Goal: Task Accomplishment & Management: Complete application form

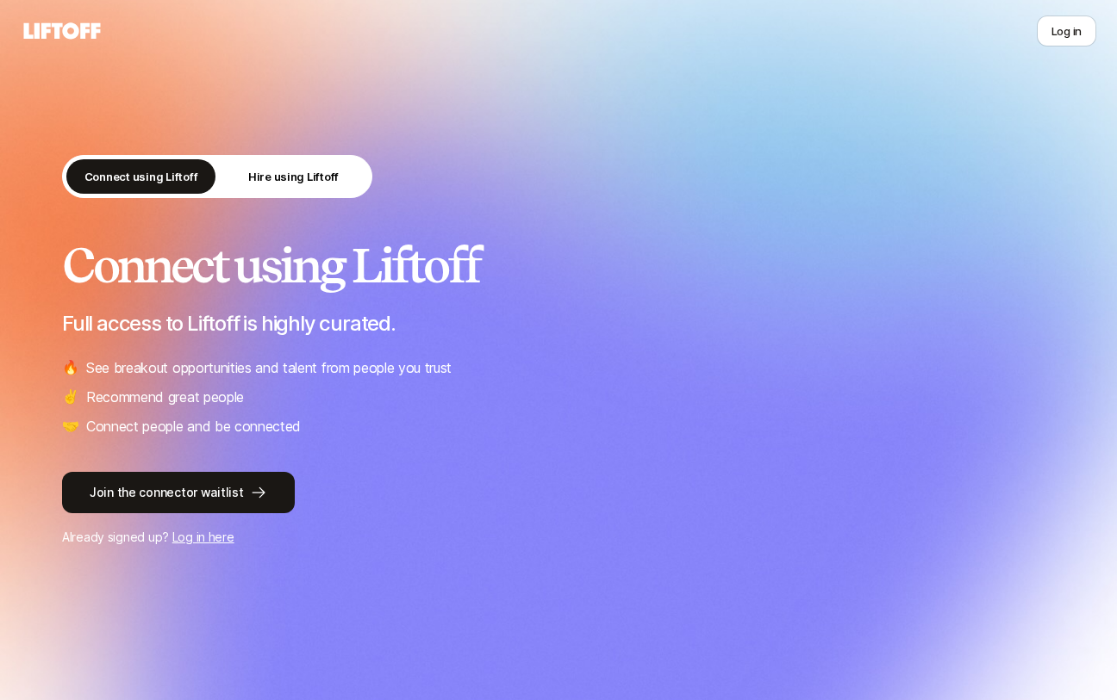
click at [208, 538] on link "Log in here" at bounding box center [203, 537] width 62 height 15
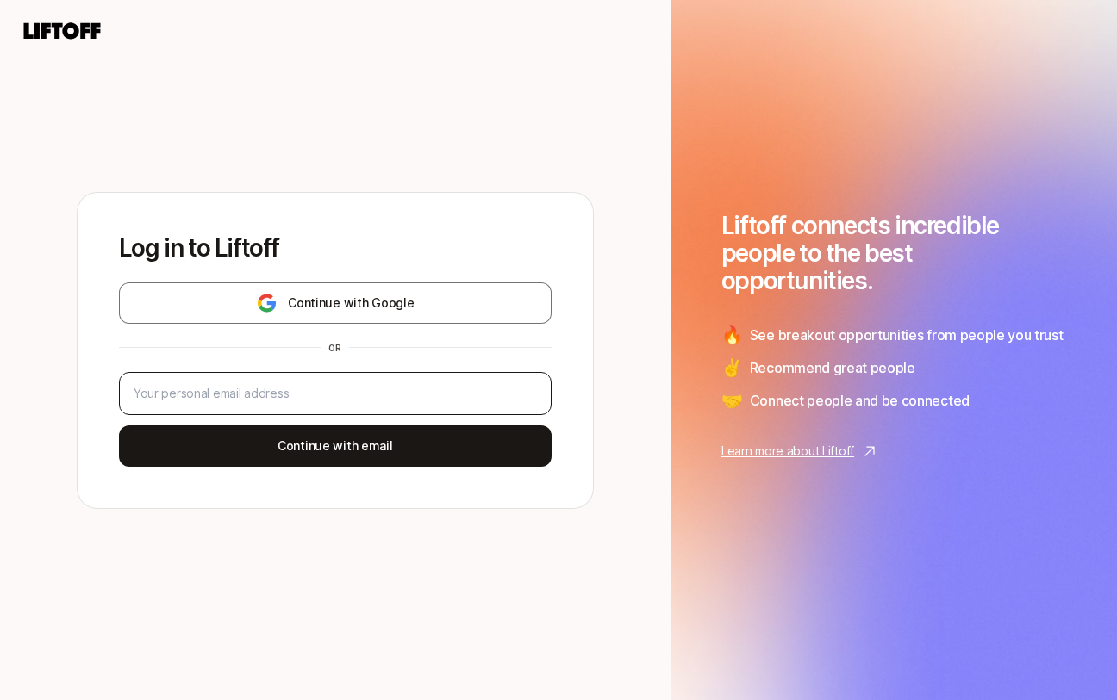
click at [266, 404] on div at bounding box center [335, 393] width 433 height 43
click at [264, 395] on input "email" at bounding box center [335, 393] width 403 height 21
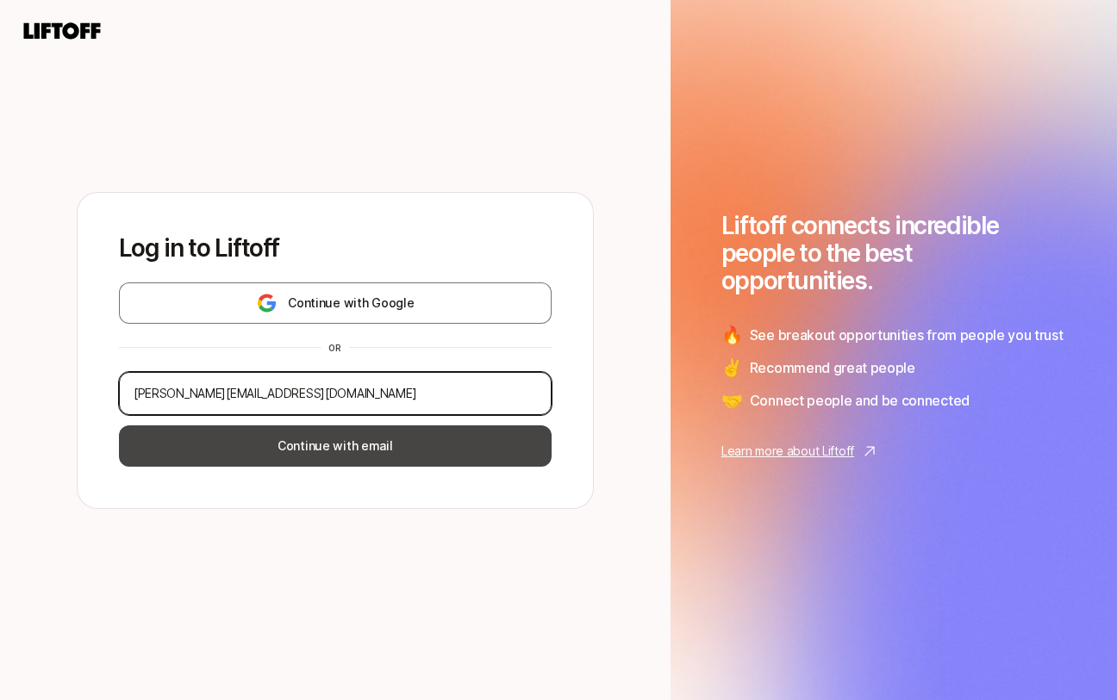
type input "[PERSON_NAME][EMAIL_ADDRESS][DOMAIN_NAME]"
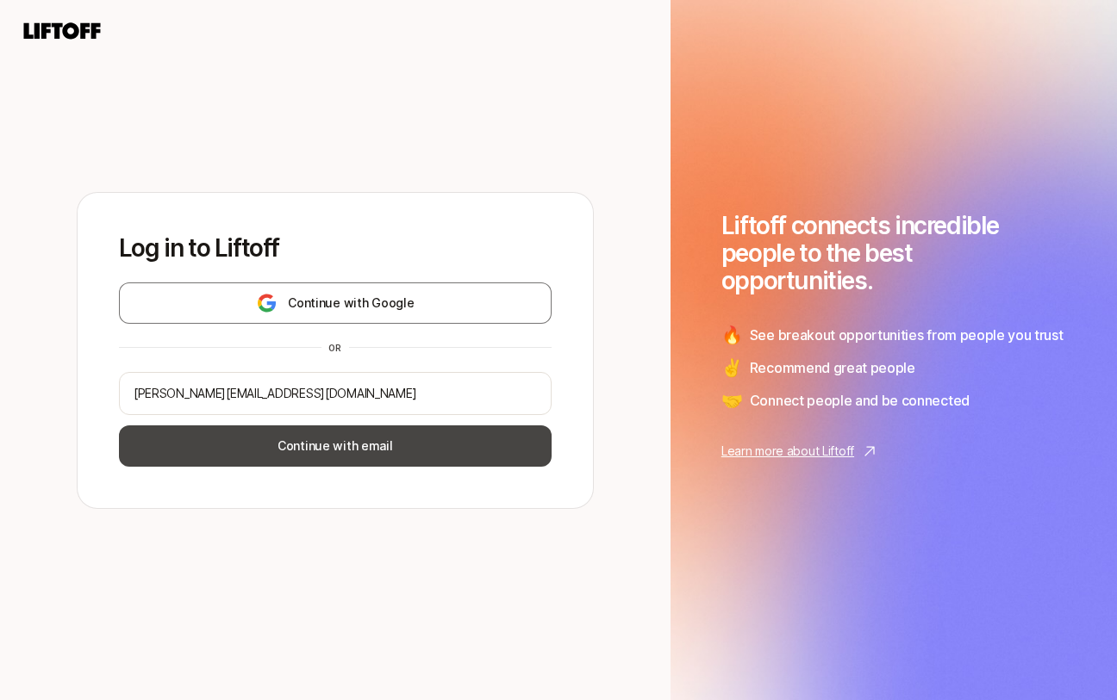
click at [352, 448] on button "Continue with email" at bounding box center [335, 446] width 433 height 41
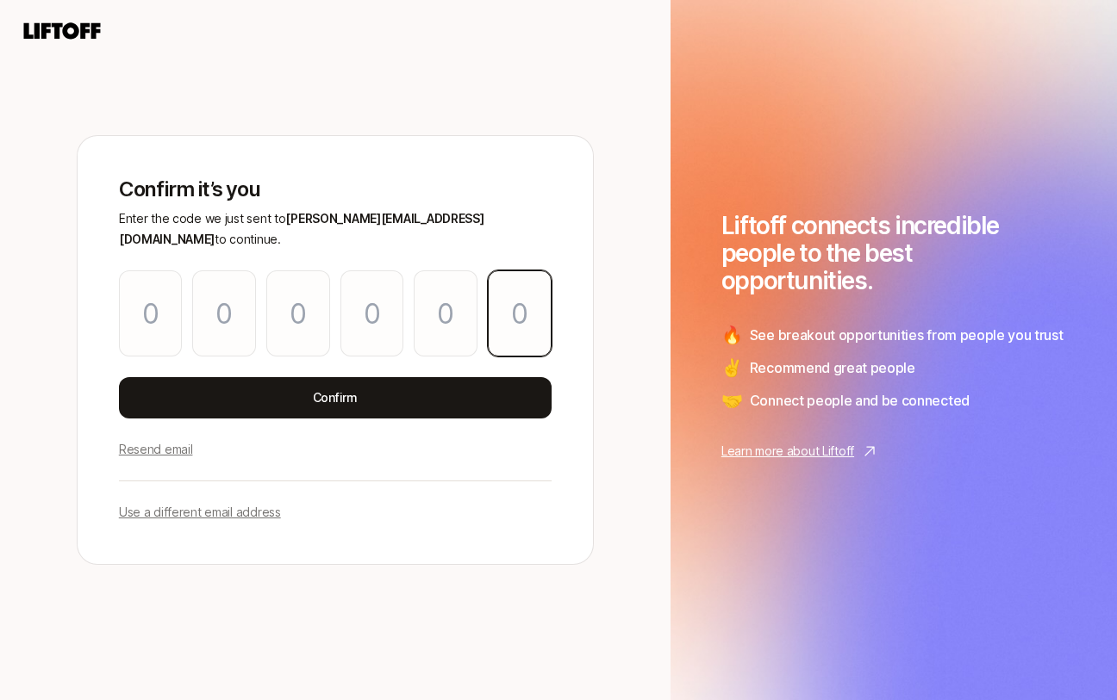
paste input "6"
type input "3"
type input "6"
type input "8"
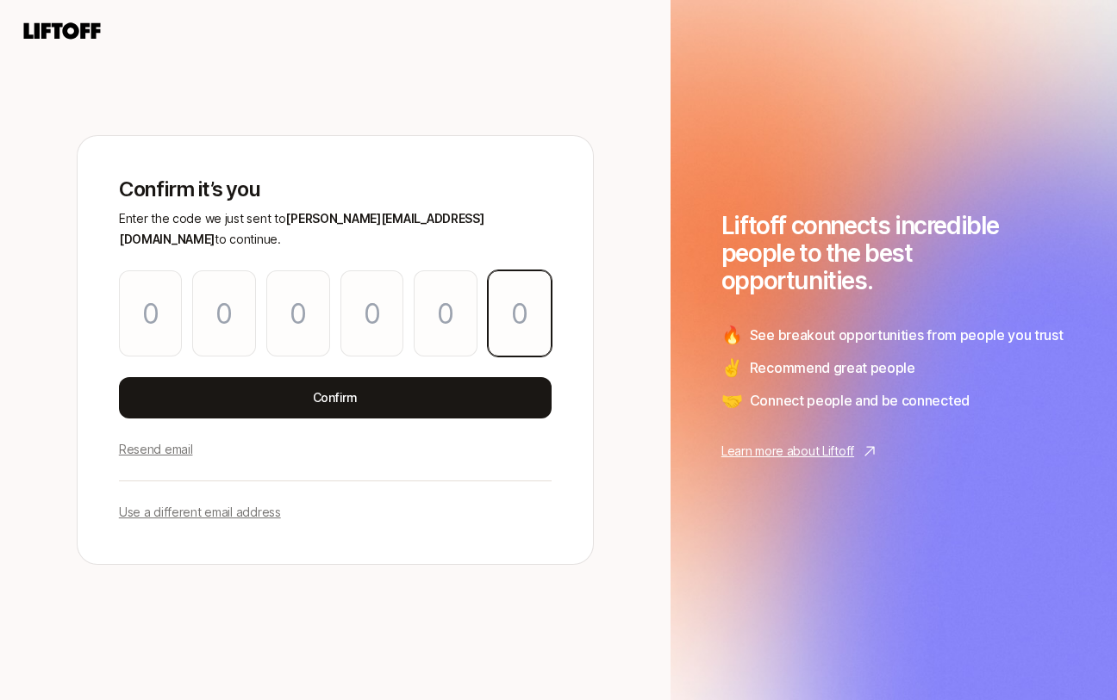
type input "2"
type input "6"
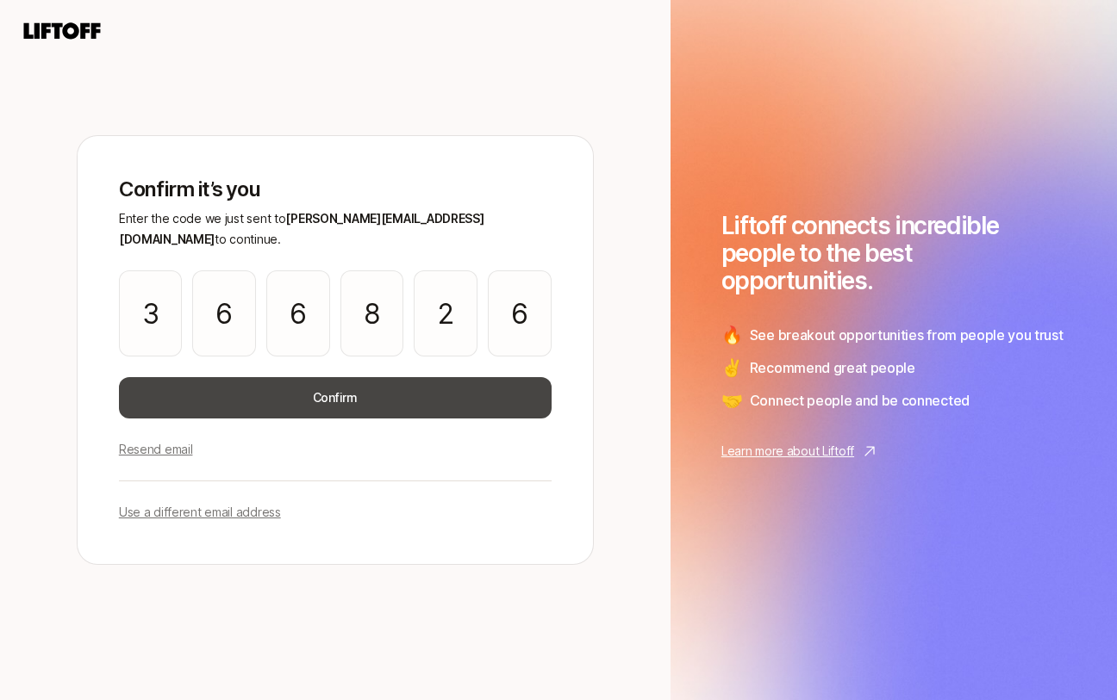
click at [252, 387] on button "Confirm" at bounding box center [335, 397] width 433 height 41
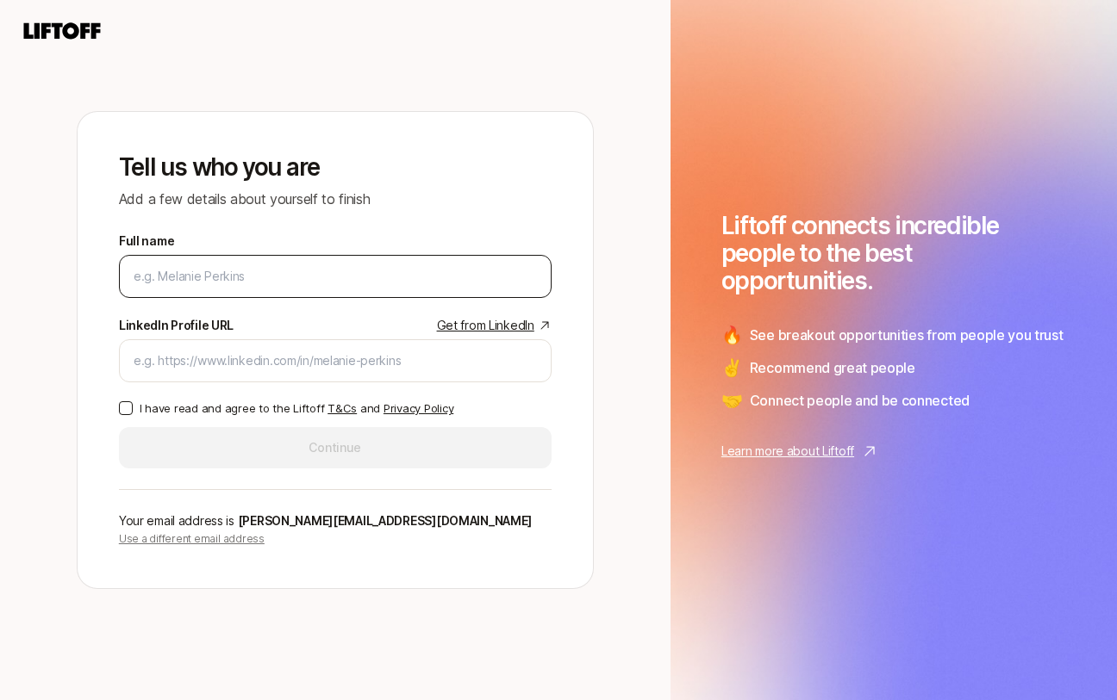
click at [201, 282] on input "Full name" at bounding box center [335, 276] width 403 height 21
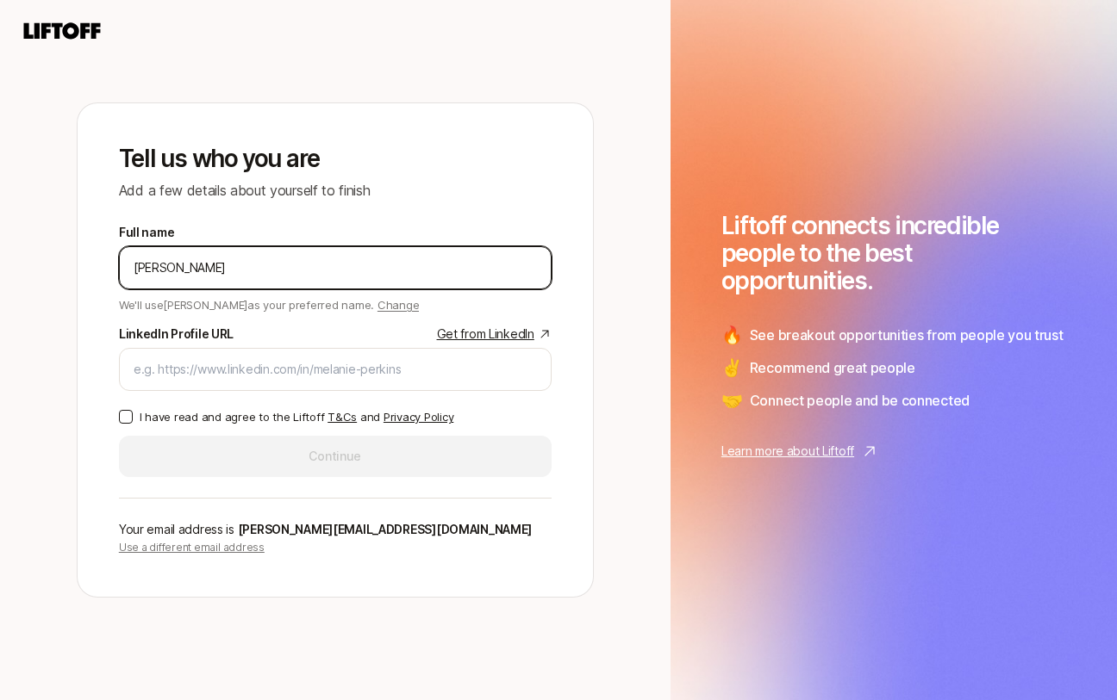
type input "[PERSON_NAME]"
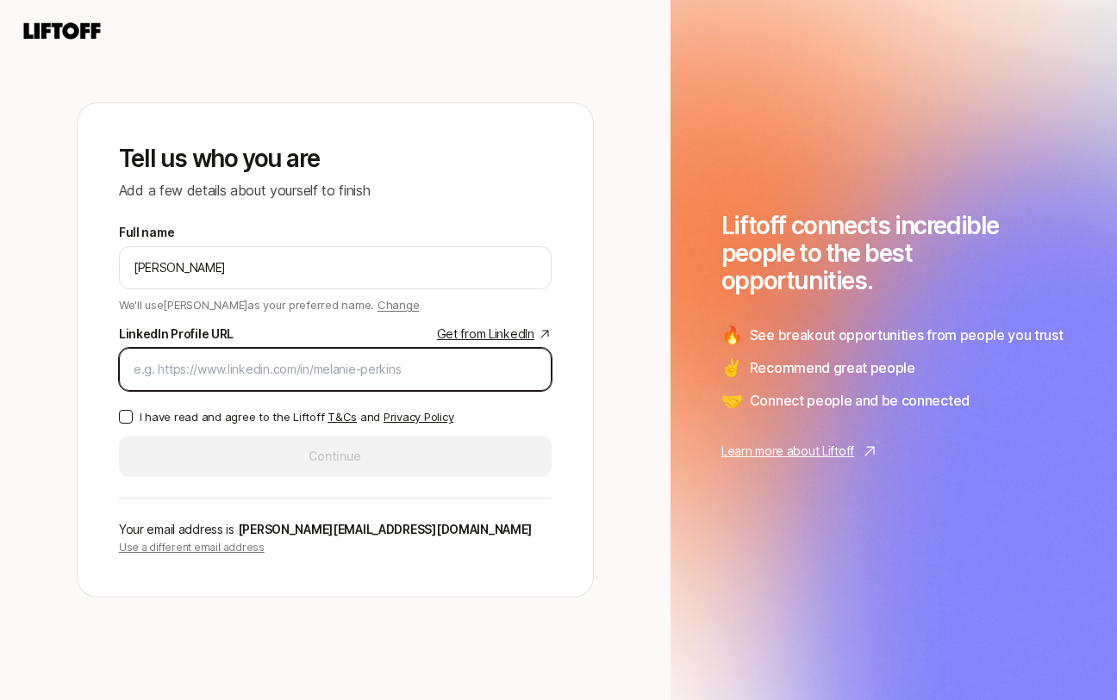
click at [264, 379] on input "LinkedIn Profile URL Get from LinkedIn" at bounding box center [335, 369] width 403 height 21
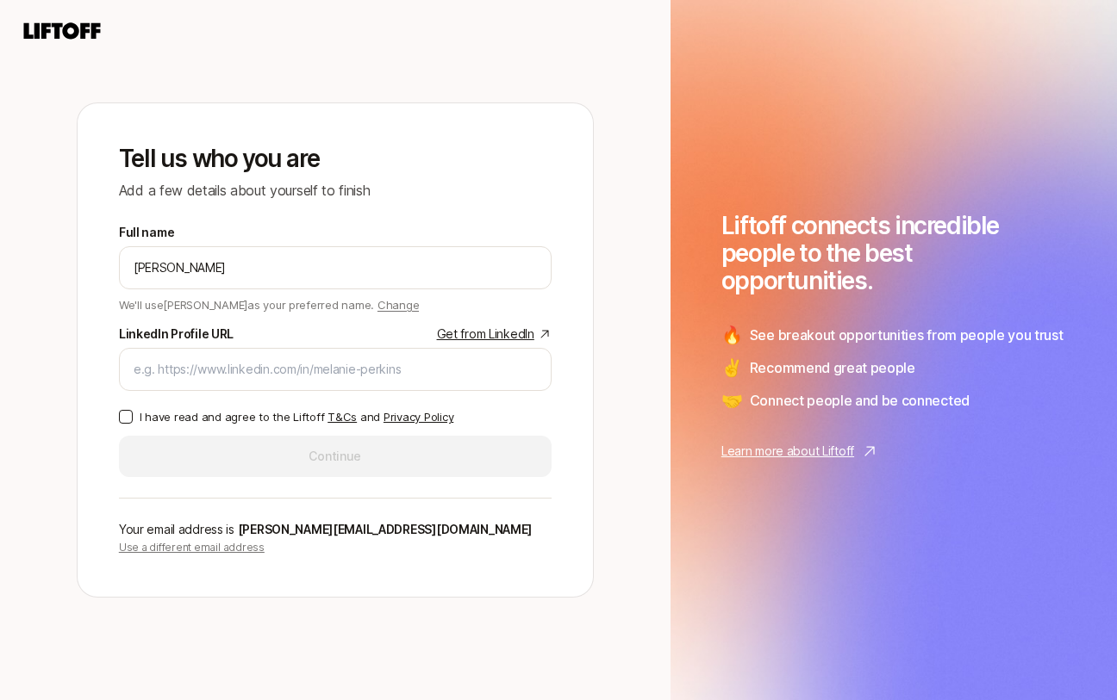
click at [133, 418] on label "I have read and agree to the Liftoff T&Cs and Privacy Policy" at bounding box center [335, 416] width 433 height 17
click at [133, 418] on button "I have read and agree to the Liftoff T&Cs and Privacy Policy" at bounding box center [126, 417] width 14 height 14
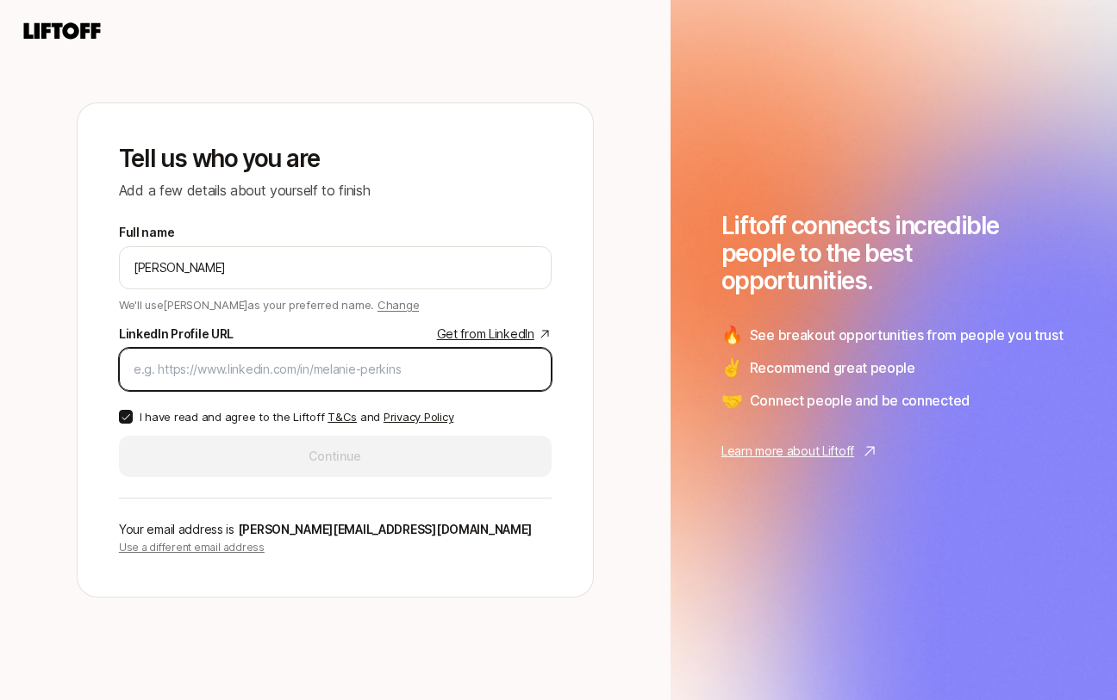
click at [213, 359] on input "LinkedIn Profile URL Get from LinkedIn" at bounding box center [335, 369] width 403 height 21
click at [212, 359] on input "LinkedIn Profile URL Get from LinkedIn" at bounding box center [335, 369] width 403 height 21
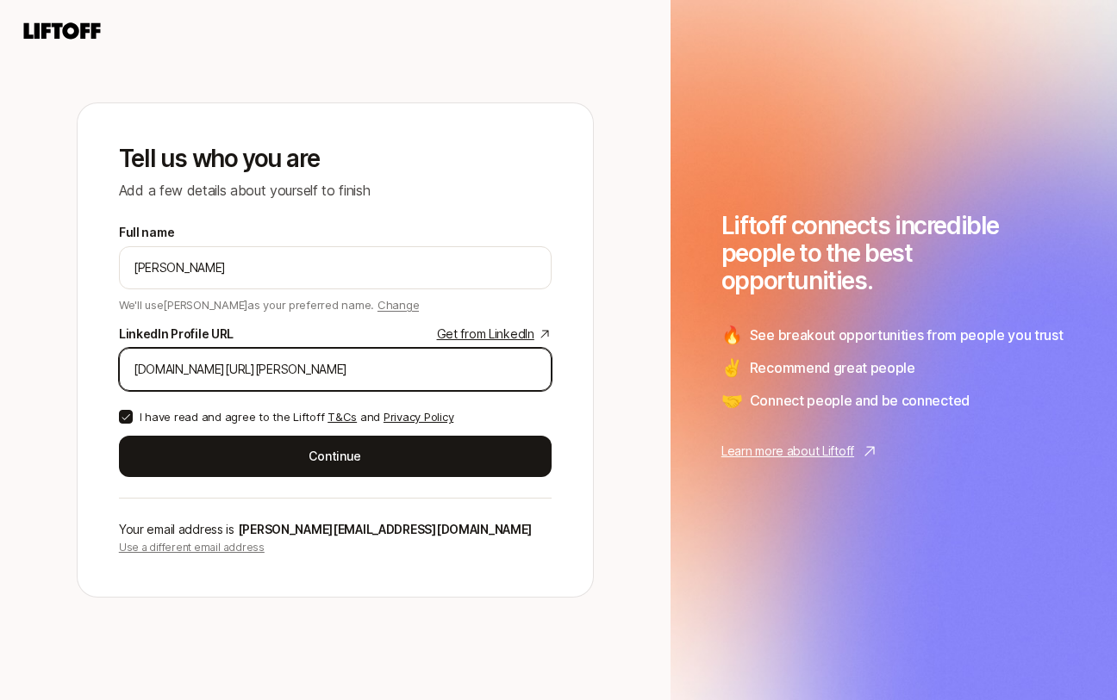
type input "[DOMAIN_NAME][URL][PERSON_NAME]"
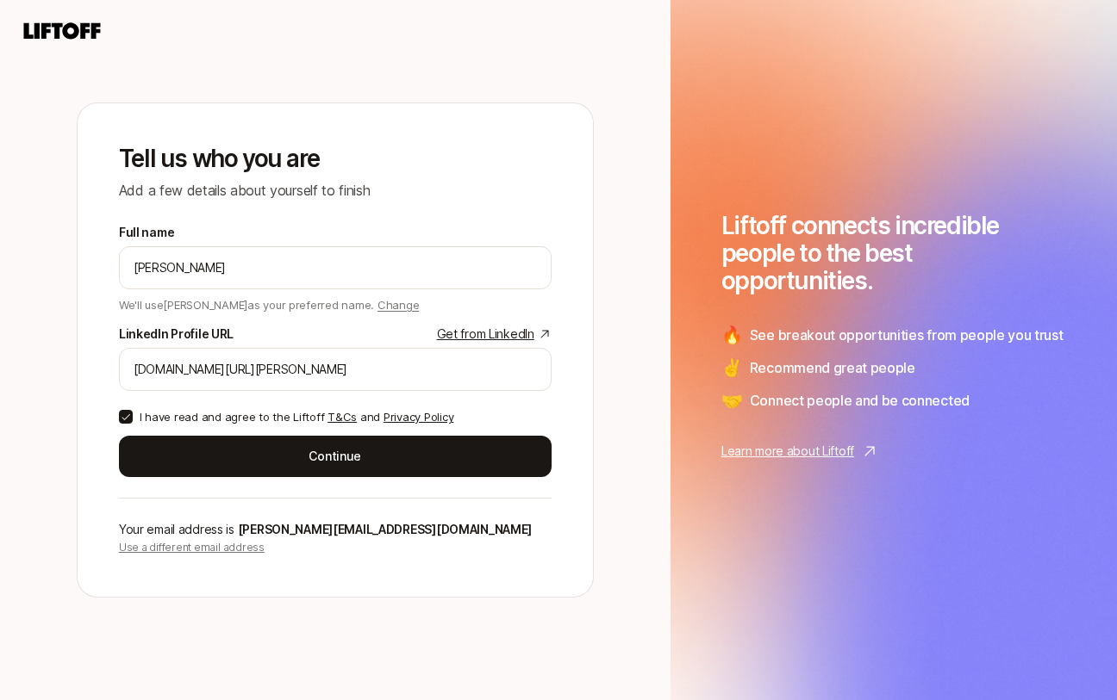
click at [70, 571] on div "Tell us who you are Add a few details about yourself to finish Full name Emma T…" at bounding box center [335, 350] width 670 height 700
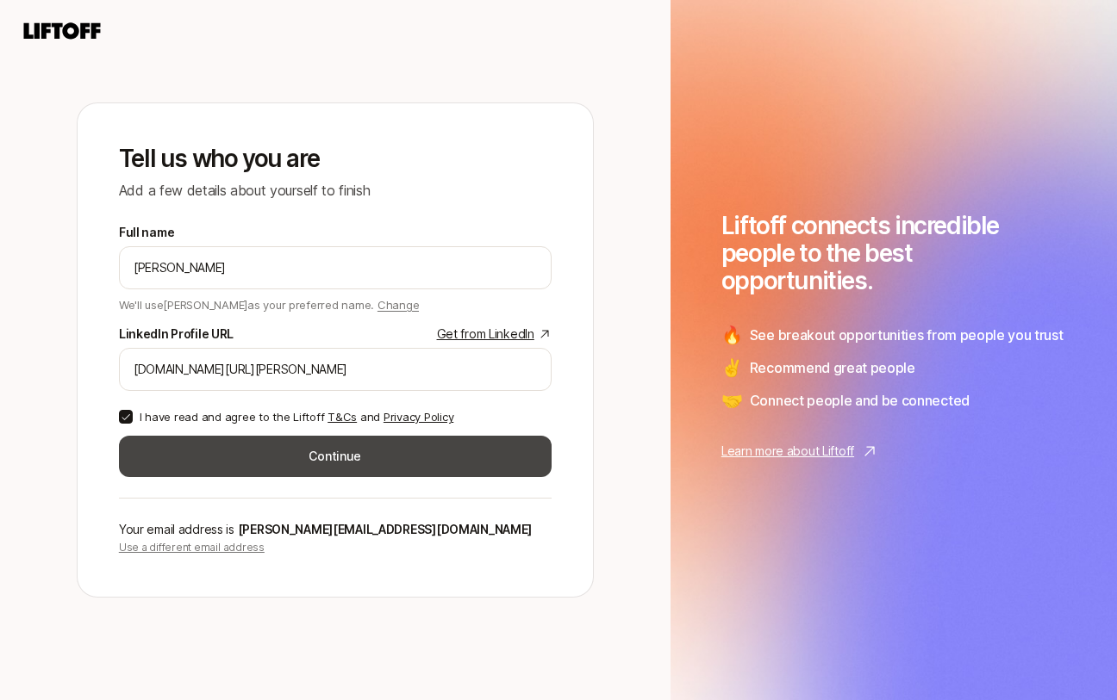
click at [370, 457] on button "Continue" at bounding box center [335, 456] width 433 height 41
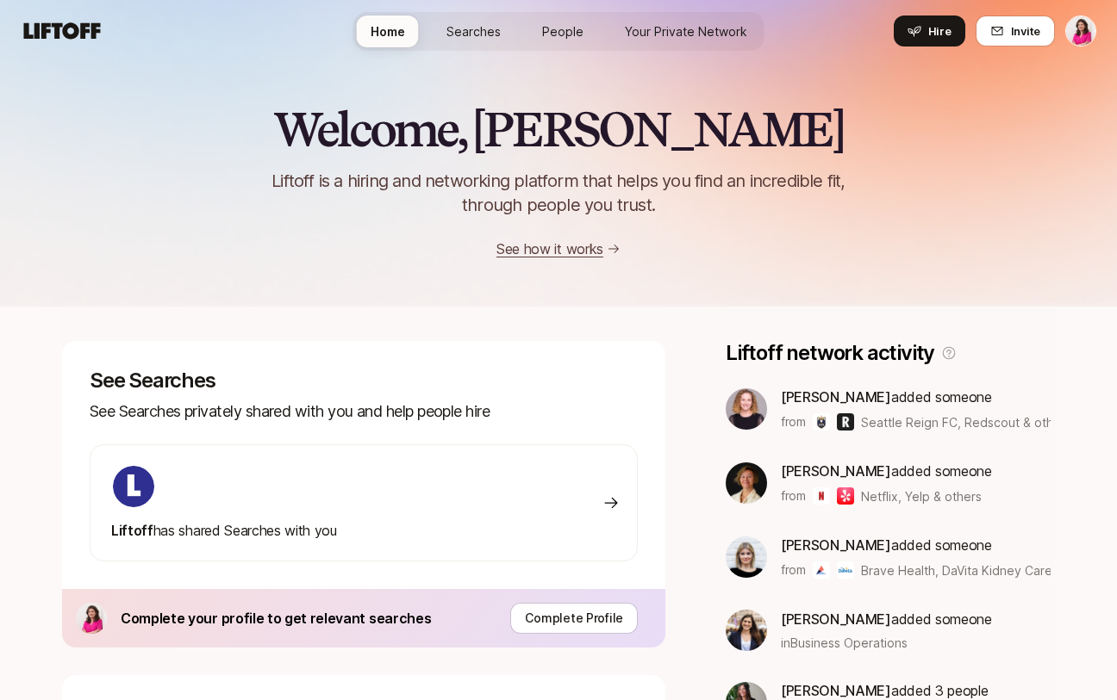
click at [482, 42] on link "Searches" at bounding box center [474, 32] width 82 height 32
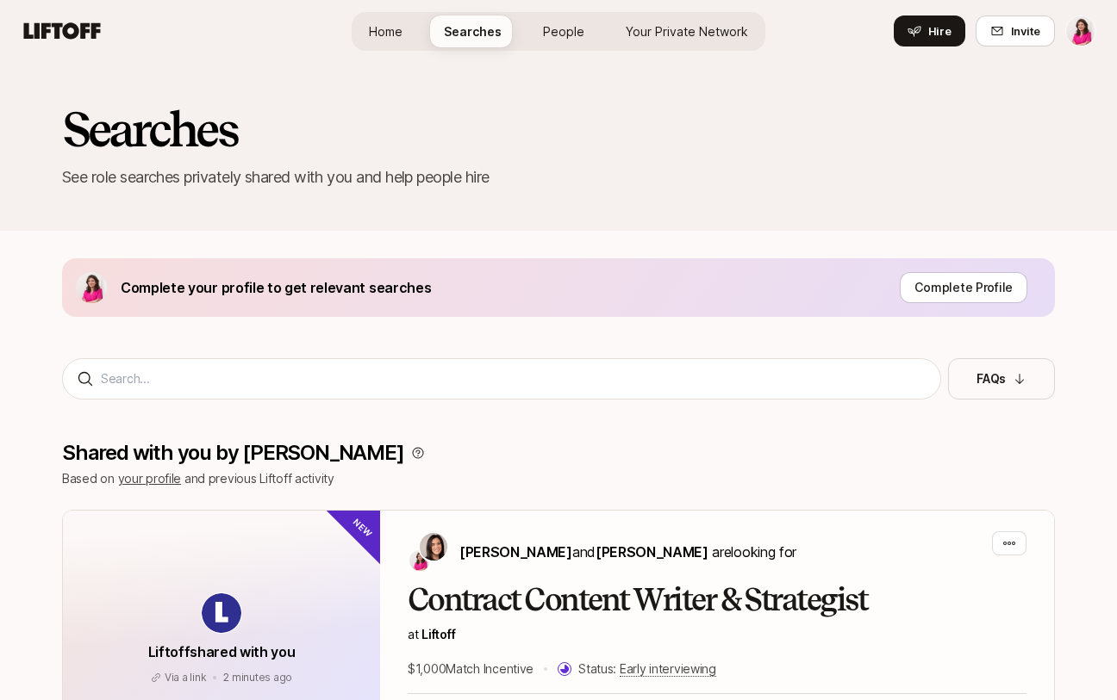
scroll to position [114, 0]
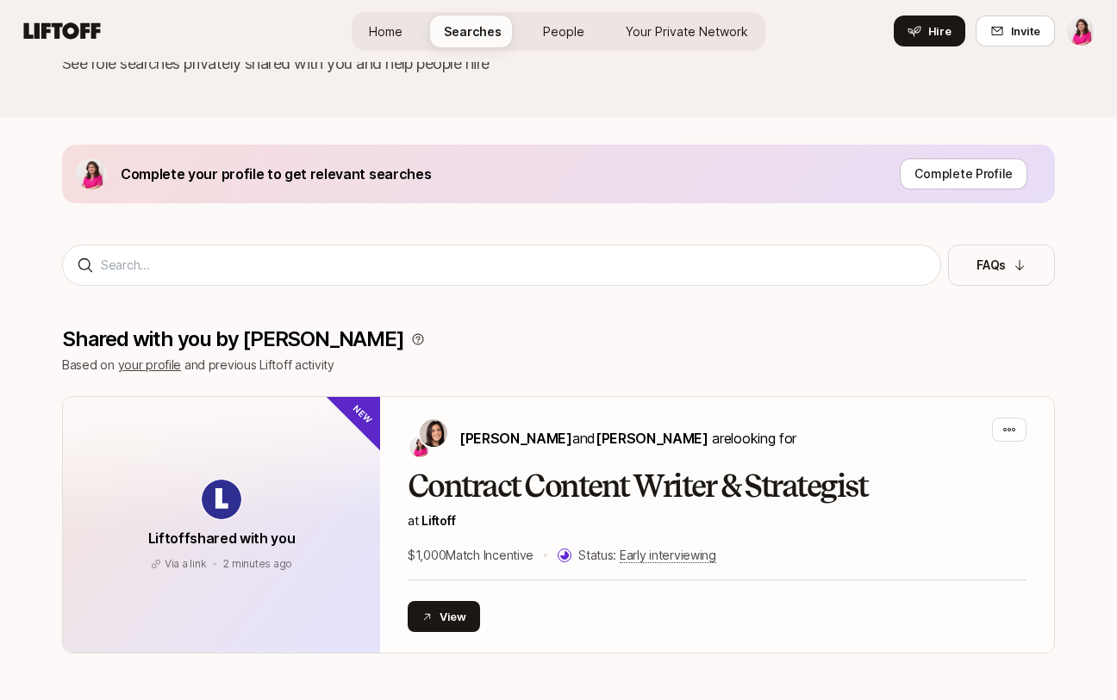
click at [570, 30] on span "People" at bounding box center [563, 31] width 41 height 18
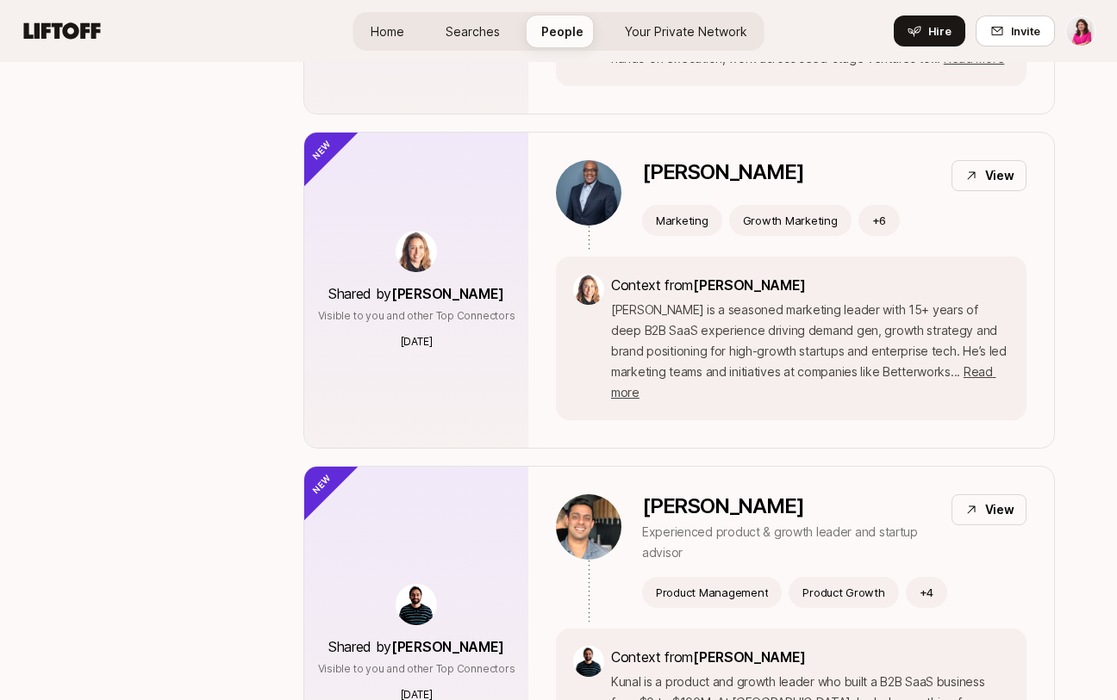
scroll to position [606, 0]
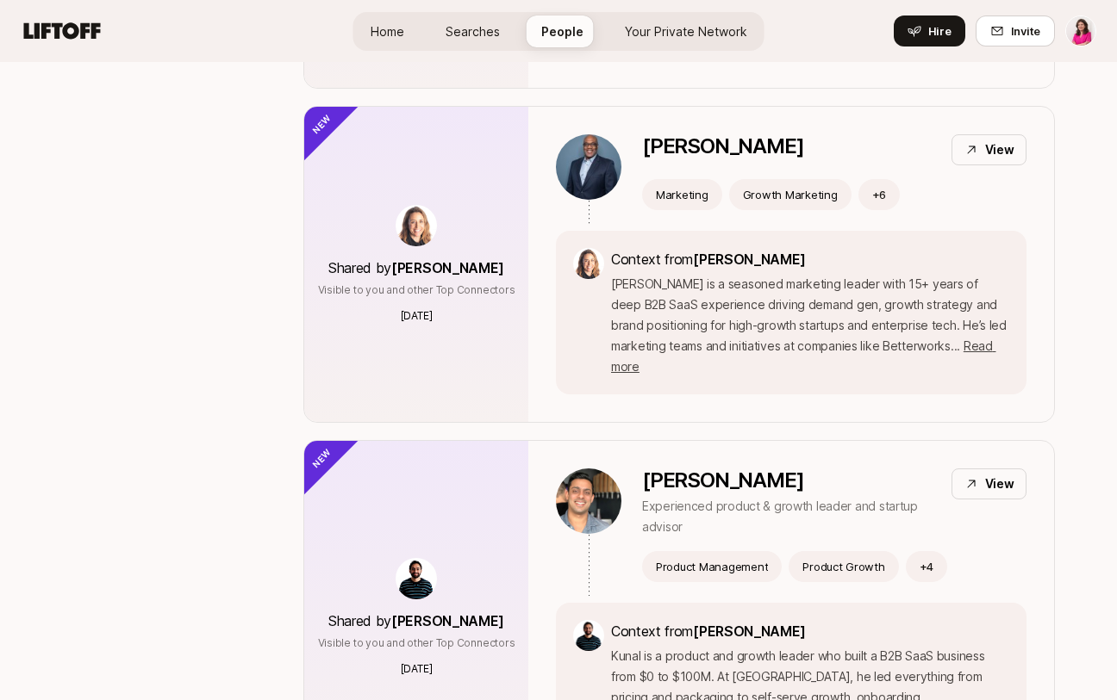
click at [380, 36] on span "Home" at bounding box center [387, 31] width 34 height 18
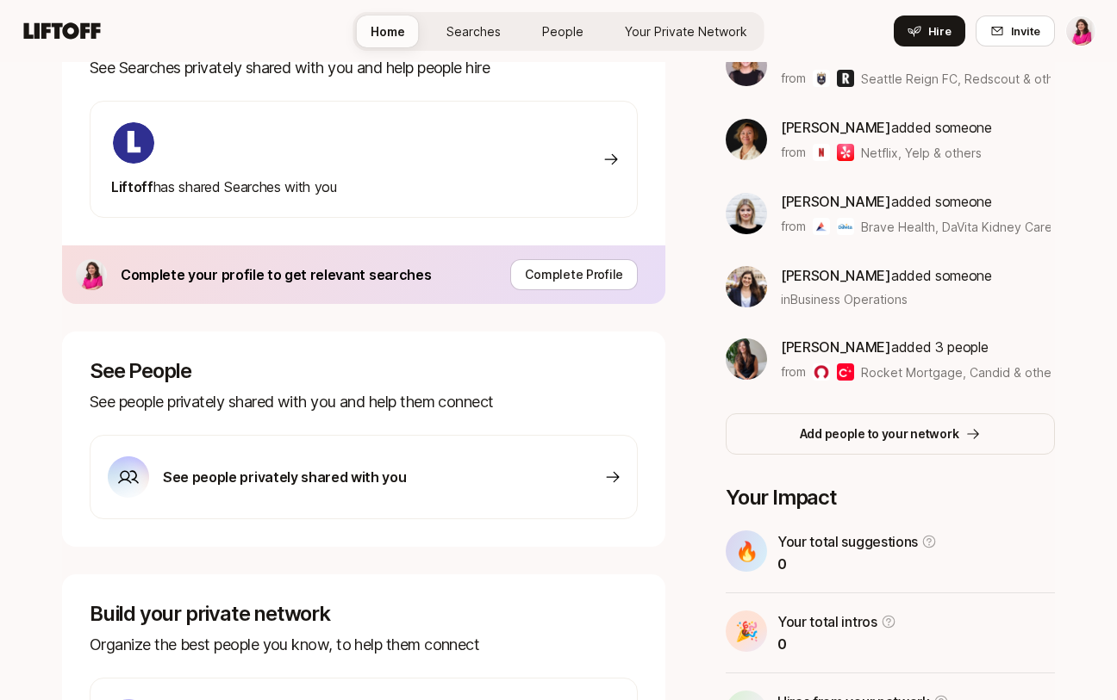
scroll to position [298, 0]
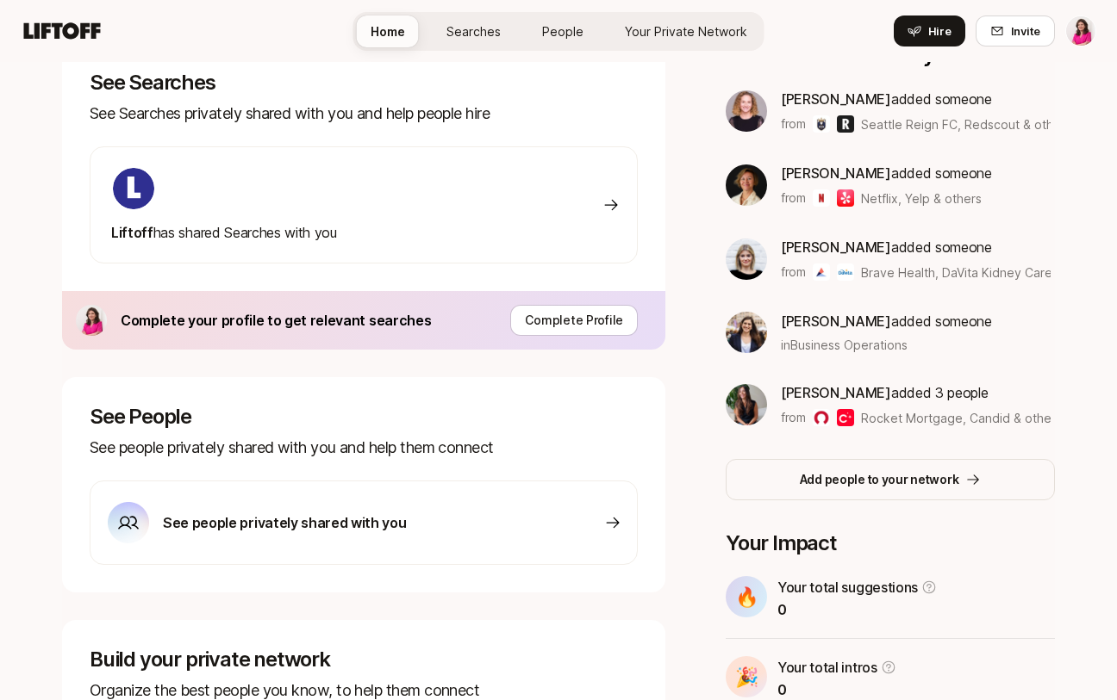
click at [589, 207] on div "Liftoff has shared Searches with you" at bounding box center [364, 204] width 548 height 117
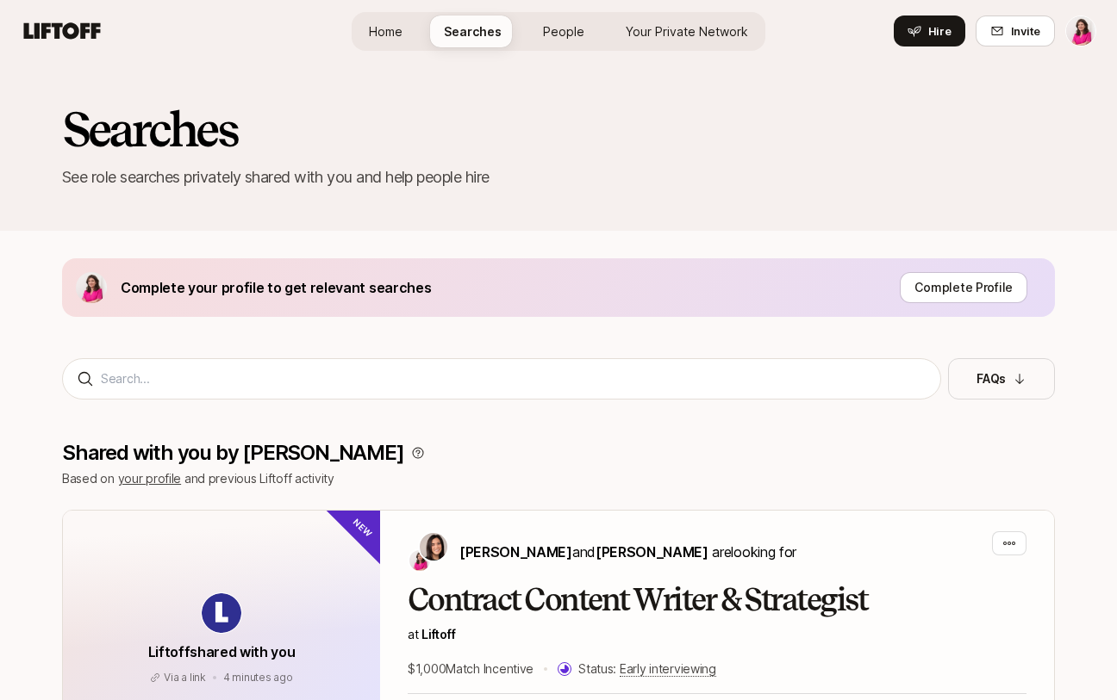
scroll to position [298, 0]
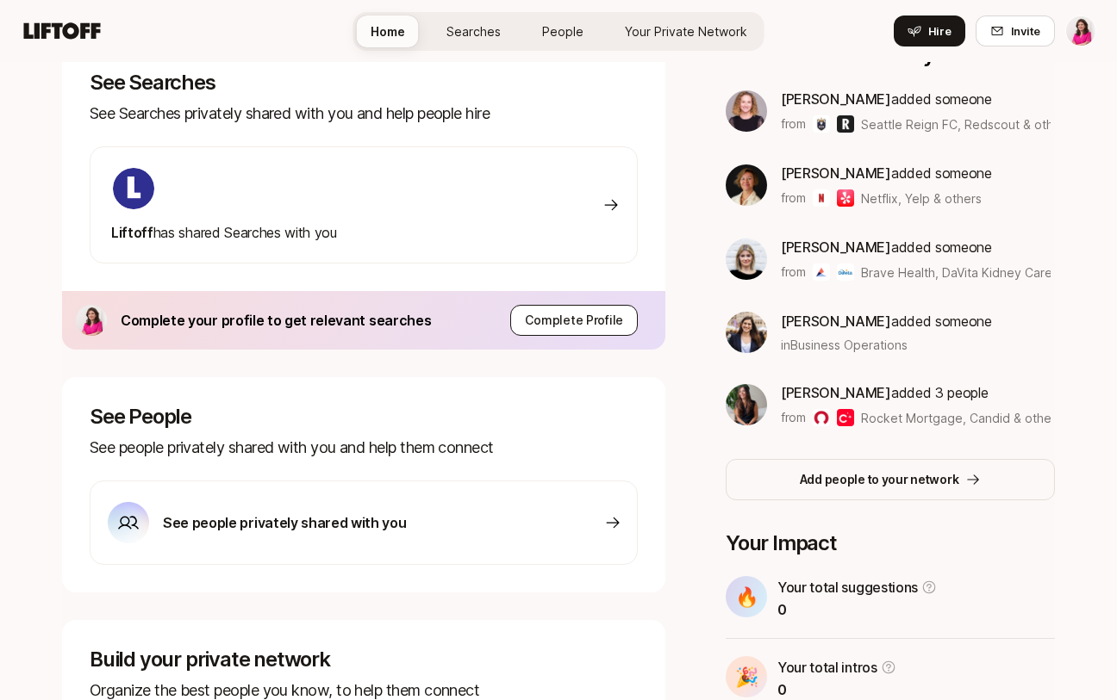
click at [574, 325] on p "Complete Profile" at bounding box center [574, 320] width 98 height 21
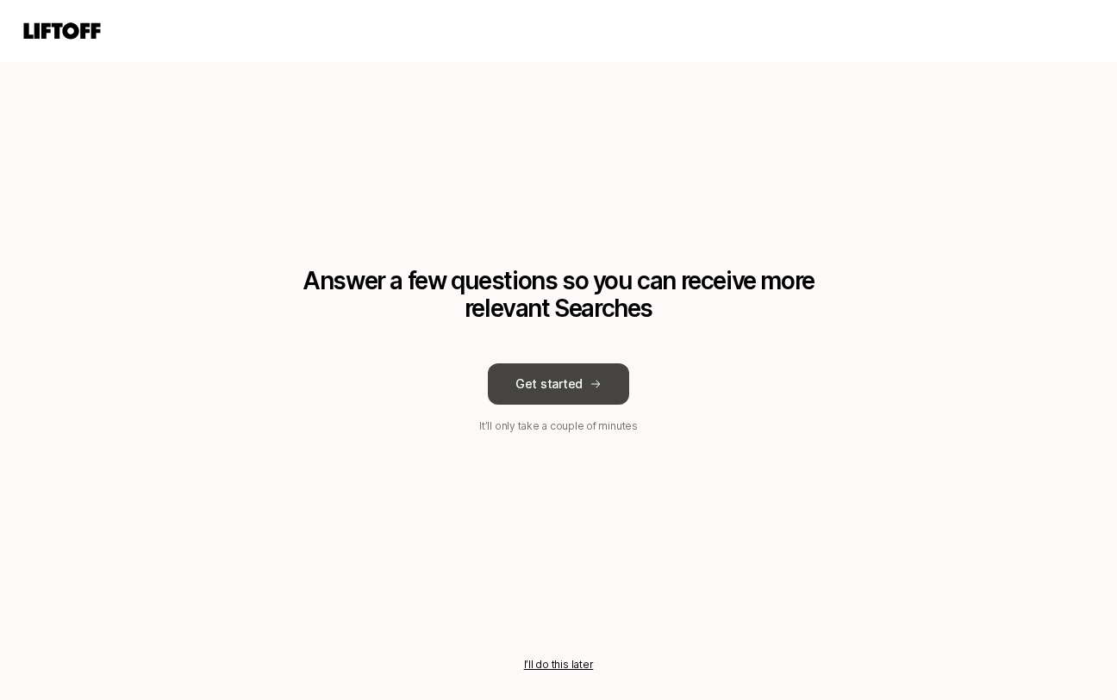
click at [579, 371] on button "Get started" at bounding box center [558, 384] width 141 height 41
click at [537, 668] on button "I’ll do this later" at bounding box center [559, 665] width 70 height 16
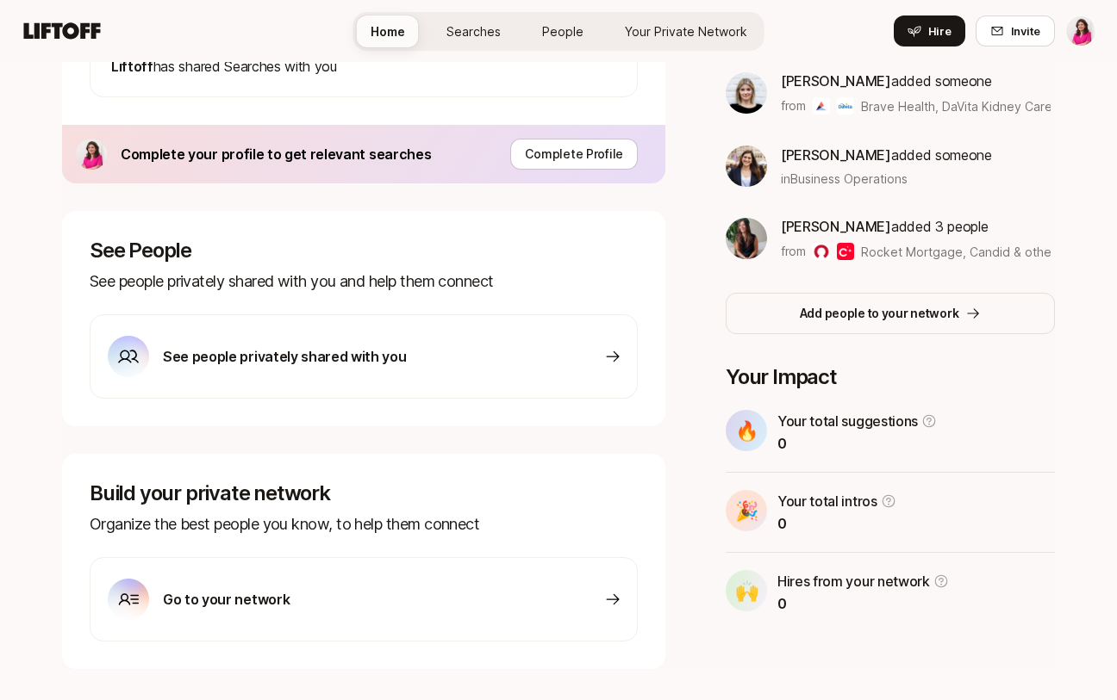
scroll to position [502, 0]
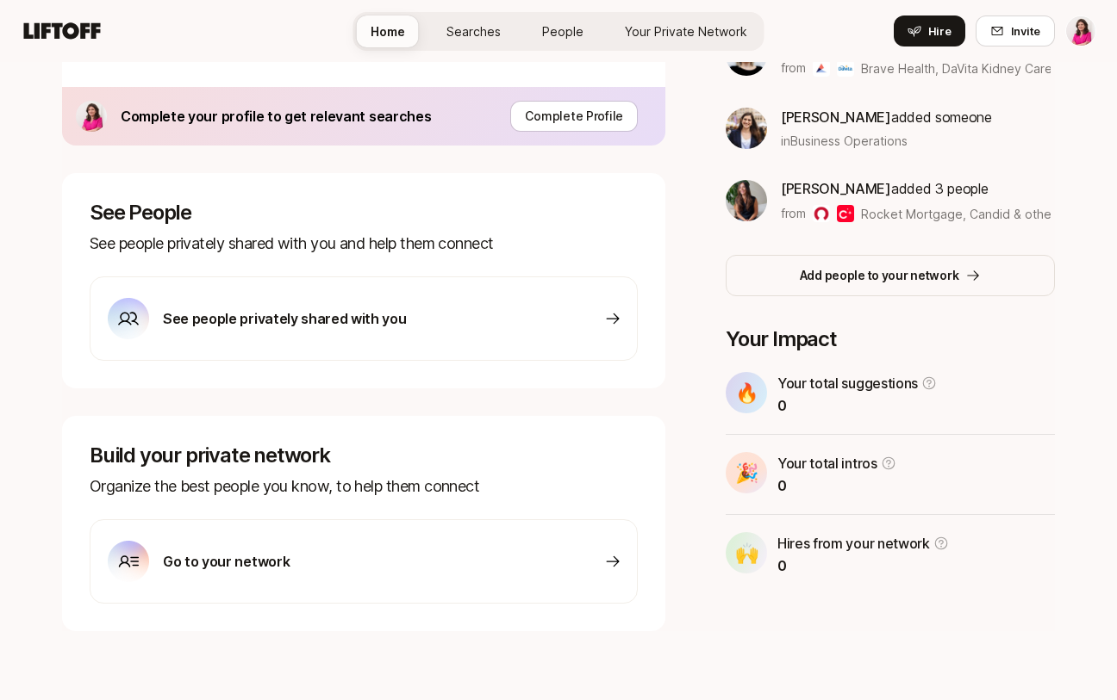
click at [556, 580] on div "Go to your network" at bounding box center [364, 562] width 548 height 84
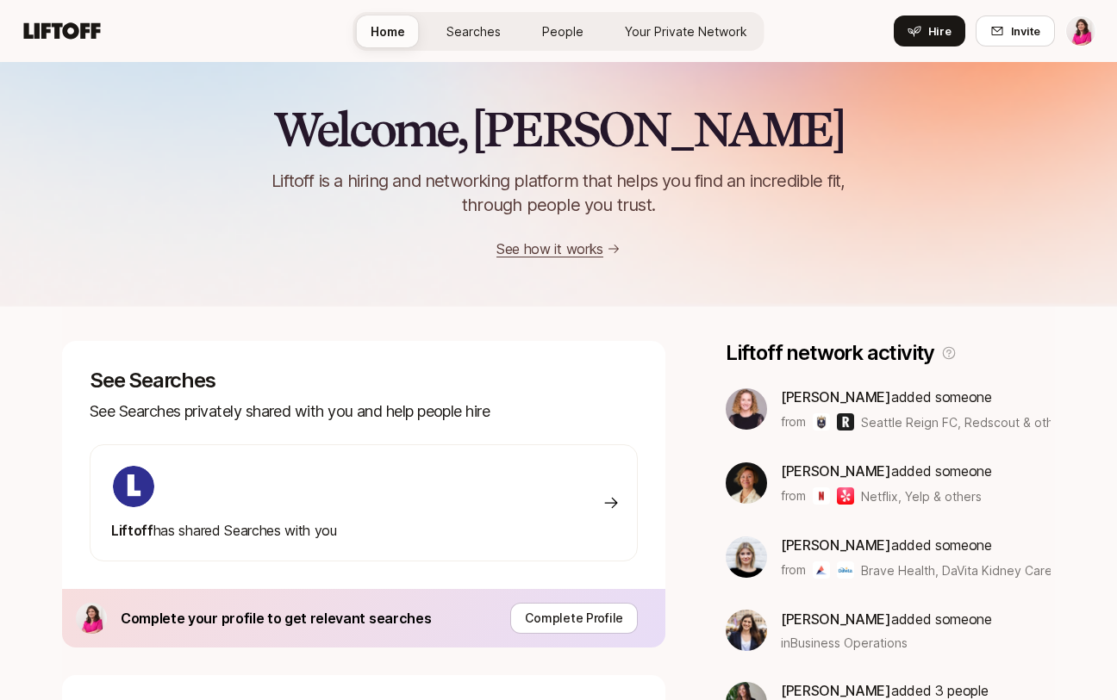
scroll to position [502, 0]
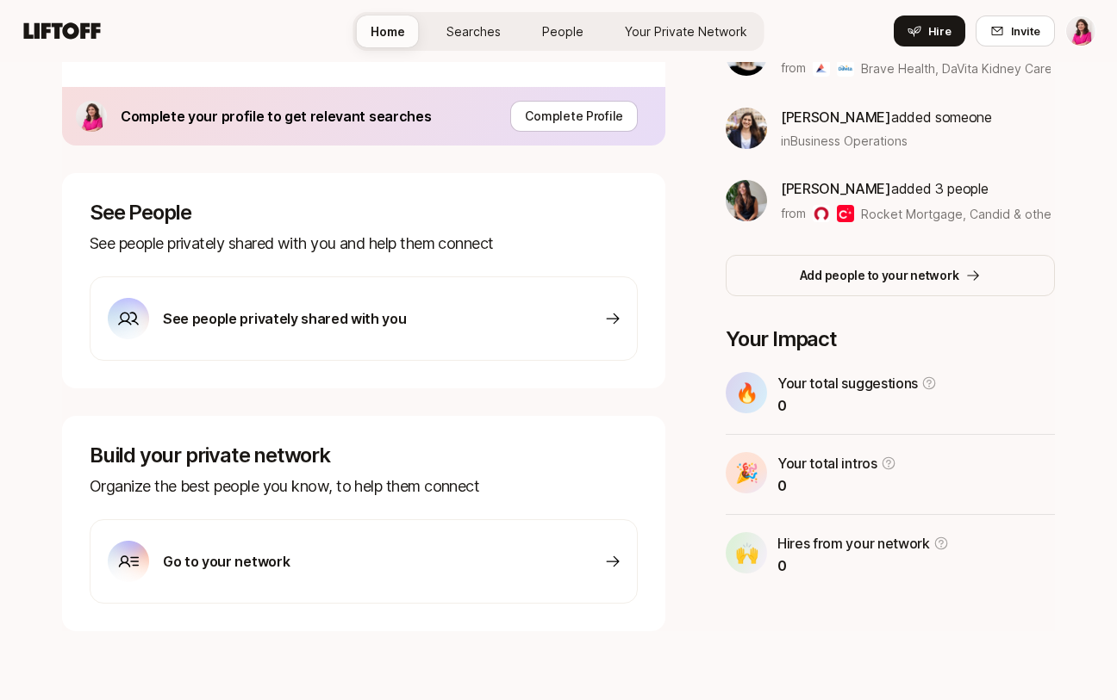
scroll to position [606, 0]
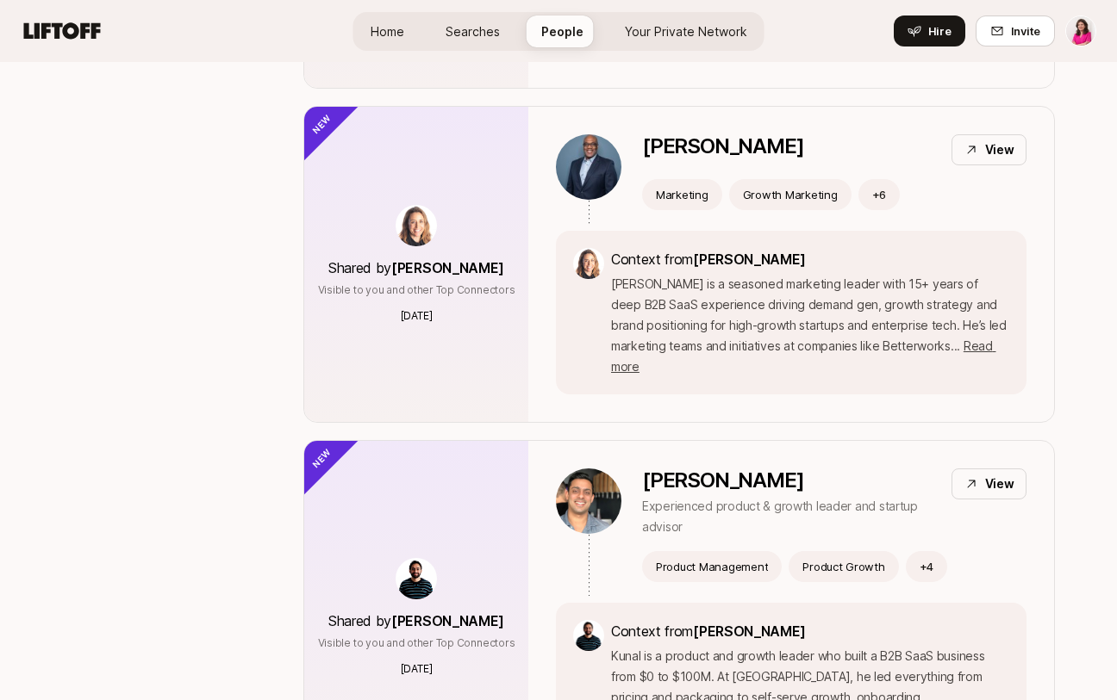
click at [483, 38] on span "Searches" at bounding box center [472, 31] width 54 height 18
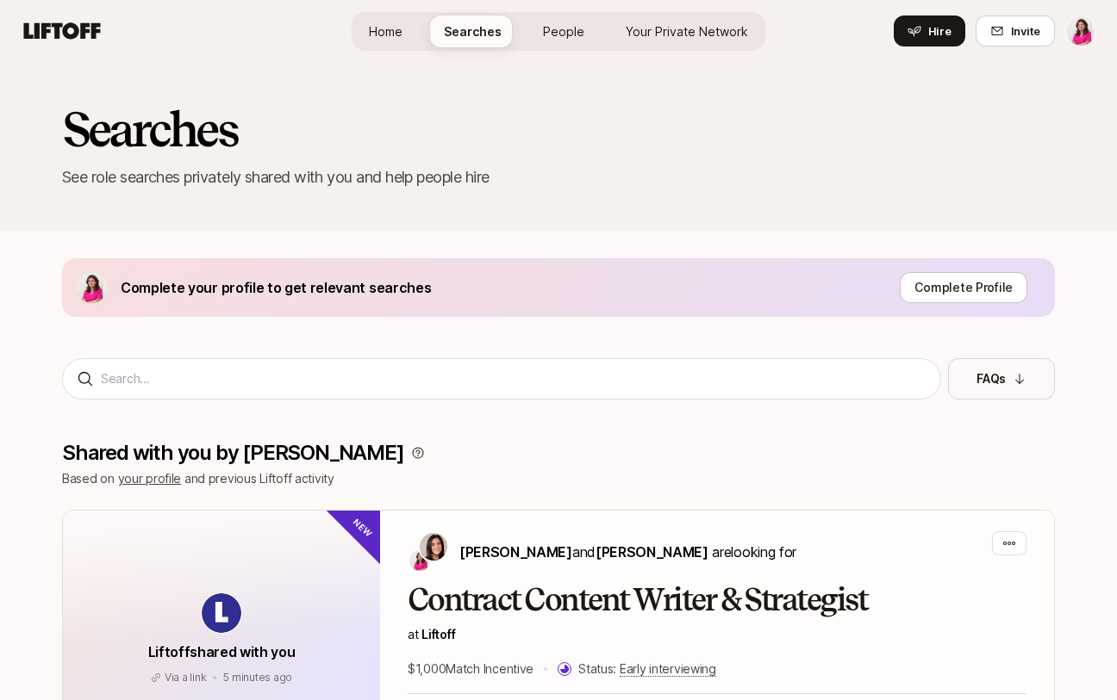
click at [392, 28] on span "Home" at bounding box center [386, 31] width 34 height 18
